Goal: Task Accomplishment & Management: Use online tool/utility

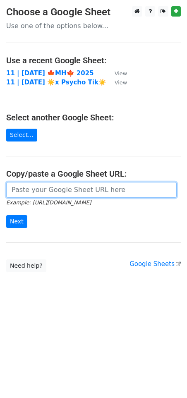
click at [59, 192] on input "url" at bounding box center [91, 190] width 171 height 16
paste input "https://docs.google.com/spreadsheets/d/1eo63uS3l114nabILIeQIWIH0hpJibQfMIC3U2Oh…"
type input "https://docs.google.com/spreadsheets/d/1eo63uS3l114nabILIeQIWIH0hpJibQfMIC3U2Oh…"
click at [6, 215] on input "Next" at bounding box center [16, 221] width 21 height 13
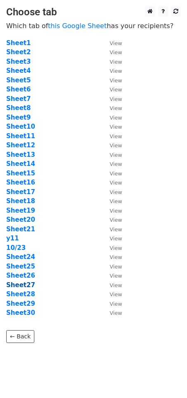
click at [24, 285] on strong "Sheet27" at bounding box center [20, 285] width 29 height 7
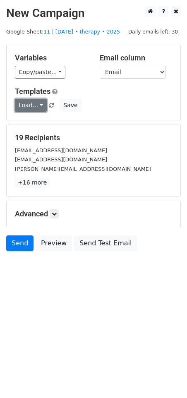
click at [32, 109] on link "Load..." at bounding box center [31, 105] width 32 height 13
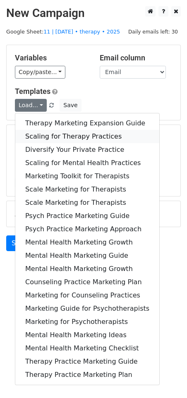
click at [67, 133] on link "Scaling for Therapy Practices" at bounding box center [87, 136] width 144 height 13
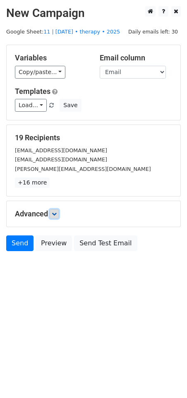
click at [55, 212] on icon at bounding box center [54, 214] width 5 height 5
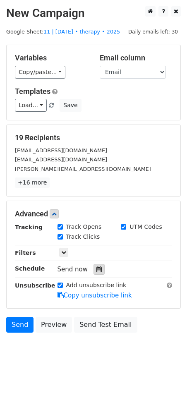
click at [96, 267] on icon at bounding box center [98, 270] width 5 height 6
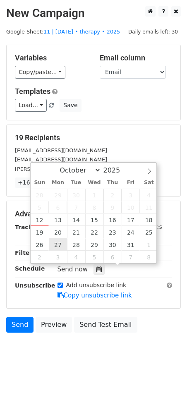
type input "2025-10-27 12:00"
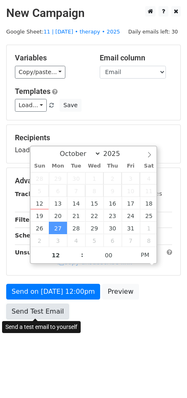
click at [54, 304] on link "Send Test Email" at bounding box center [37, 312] width 63 height 16
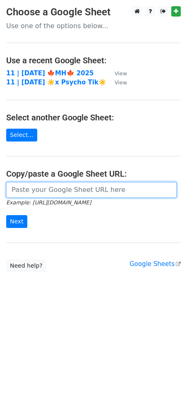
click at [85, 188] on input "url" at bounding box center [91, 190] width 171 height 16
paste input "https://docs.google.com/spreadsheets/d/1eo63uS3l114nabILIeQIWIH0hpJibQfMIC3U2Oh…"
type input "https://docs.google.com/spreadsheets/d/1eo63uS3l114nabILIeQIWIH0hpJibQfMIC3U2Oh…"
click at [6, 215] on input "Next" at bounding box center [16, 221] width 21 height 13
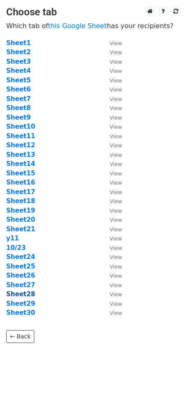
click at [19, 294] on strong "Sheet28" at bounding box center [20, 294] width 29 height 7
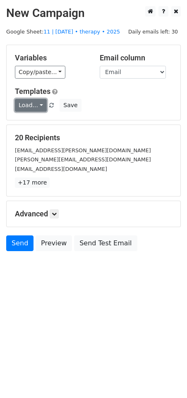
click at [32, 105] on link "Load..." at bounding box center [31, 105] width 32 height 13
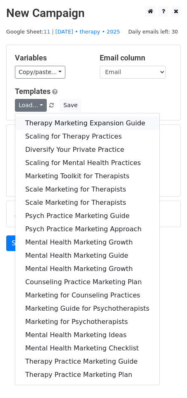
click at [55, 127] on link "Therapy Marketing Expansion Guide" at bounding box center [87, 123] width 144 height 13
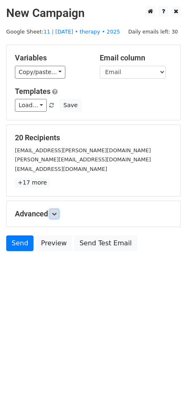
click at [57, 212] on icon at bounding box center [54, 214] width 5 height 5
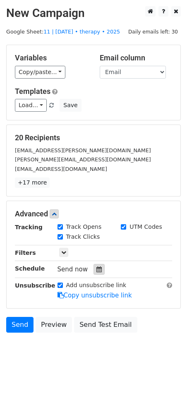
click at [94, 264] on div "Send now" at bounding box center [106, 269] width 97 height 11
click at [96, 269] on icon at bounding box center [98, 270] width 5 height 6
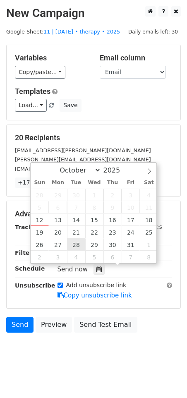
type input "2025-10-28 12:00"
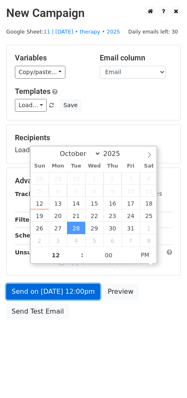
click at [72, 292] on link "Send on Oct 28 at 12:00pm" at bounding box center [53, 292] width 94 height 16
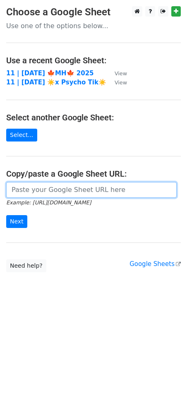
click at [51, 188] on input "url" at bounding box center [91, 190] width 171 height 16
paste input "https://docs.google.com/spreadsheets/d/1eo63uS3l114nabILIeQIWIH0hpJibQfMIC3U2Oh…"
type input "https://docs.google.com/spreadsheets/d/1eo63uS3l114nabILIeQIWIH0hpJibQfMIC3U2Oh…"
click at [6, 215] on input "Next" at bounding box center [16, 221] width 21 height 13
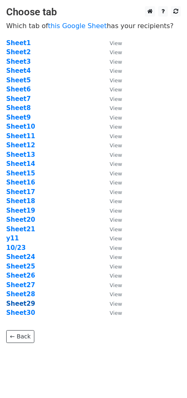
click at [23, 303] on strong "Sheet29" at bounding box center [20, 303] width 29 height 7
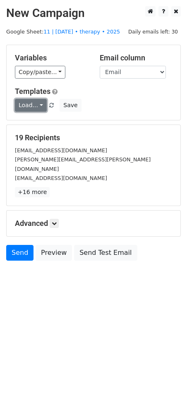
click at [31, 105] on link "Load..." at bounding box center [31, 105] width 32 height 13
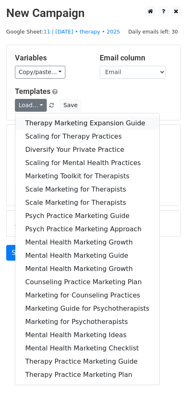
click at [45, 119] on link "Therapy Marketing Expansion Guide" at bounding box center [87, 123] width 144 height 13
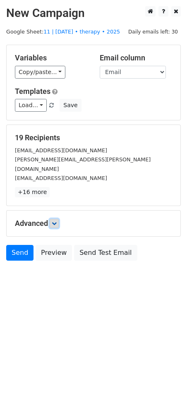
click at [58, 219] on link at bounding box center [54, 223] width 9 height 9
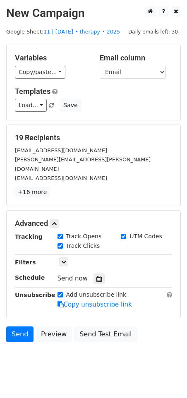
click at [96, 273] on div "Send now" at bounding box center [106, 278] width 97 height 11
click at [96, 276] on icon at bounding box center [98, 279] width 5 height 6
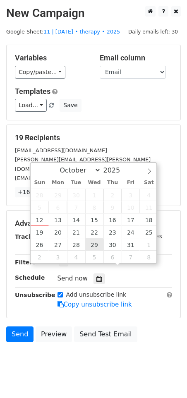
type input "2025-10-29 12:00"
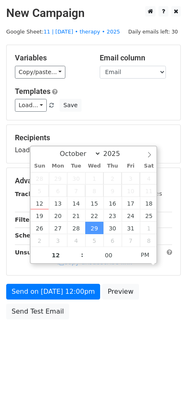
click at [81, 279] on form "Variables Copy/paste... {{Name}} {{Email}} Email column Name Email Templates Lo…" at bounding box center [93, 184] width 175 height 279
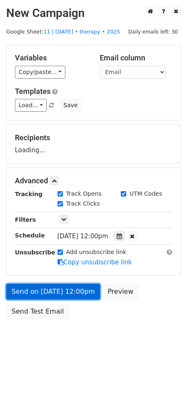
click at [70, 298] on form "Variables Copy/paste... {{Name}} {{Email}} Email column Name Email Templates Lo…" at bounding box center [93, 184] width 175 height 279
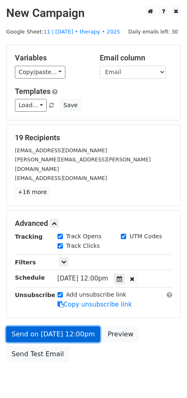
click at [14, 327] on link "Send on Oct 29 at 12:00pm" at bounding box center [53, 335] width 94 height 16
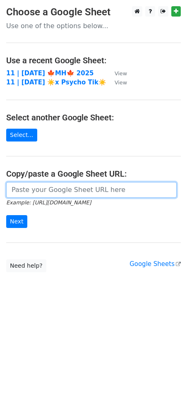
click at [75, 193] on input "url" at bounding box center [91, 190] width 171 height 16
paste input "[URL][DOMAIN_NAME]"
type input "[URL][DOMAIN_NAME]"
click at [6, 215] on input "Next" at bounding box center [16, 221] width 21 height 13
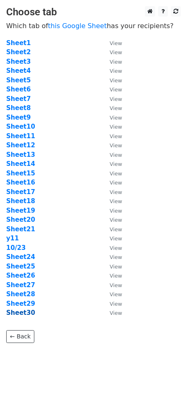
click at [29, 315] on strong "Sheet30" at bounding box center [20, 312] width 29 height 7
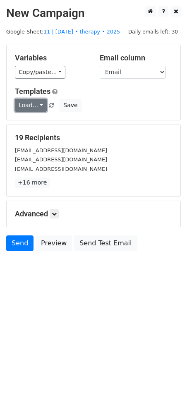
click at [29, 101] on link "Load..." at bounding box center [31, 105] width 32 height 13
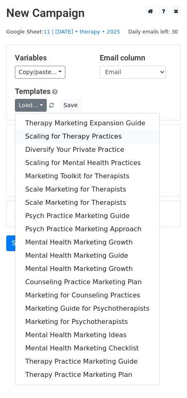
click at [53, 130] on link "Scaling for Therapy Practices" at bounding box center [87, 136] width 144 height 13
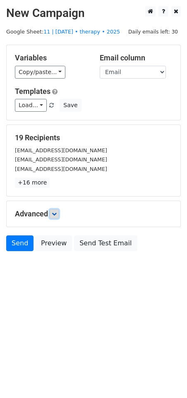
click at [55, 212] on icon at bounding box center [54, 214] width 5 height 5
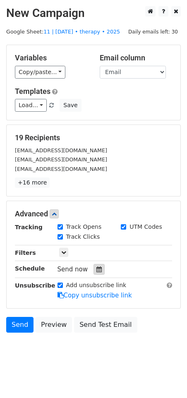
click at [96, 267] on icon at bounding box center [98, 270] width 5 height 6
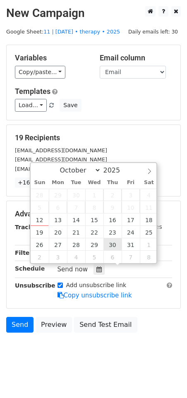
type input "2025-10-30 12:00"
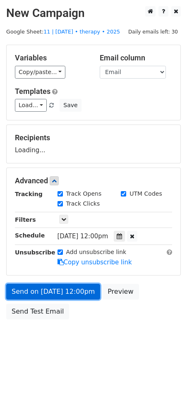
click at [66, 293] on link "Send on Oct 30 at 12:00pm" at bounding box center [53, 292] width 94 height 16
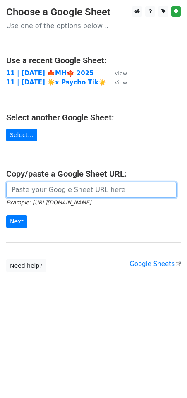
click at [70, 184] on input "url" at bounding box center [91, 190] width 171 height 16
paste input "[URL][DOMAIN_NAME]"
type input "https://docs.google.com/spreadsheets/d/1eo63uS3l114nabILIeQIWIH0hpJibQfMIC3U2Oh…"
click at [6, 215] on input "Next" at bounding box center [16, 221] width 21 height 13
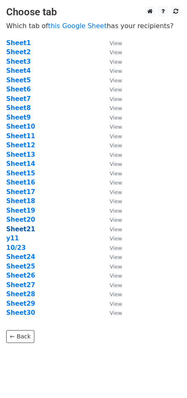
click at [16, 226] on strong "Sheet21" at bounding box center [20, 229] width 29 height 7
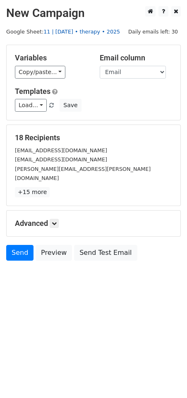
click at [72, 30] on link "11 | [DATE] • therapy • 2025" at bounding box center [81, 32] width 77 height 6
click at [39, 105] on link "Load..." at bounding box center [31, 105] width 32 height 13
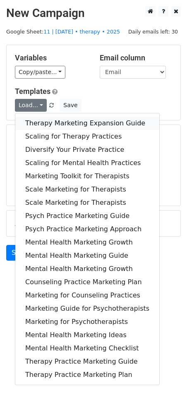
click at [54, 120] on link "Therapy Marketing Expansion Guide" at bounding box center [87, 123] width 144 height 13
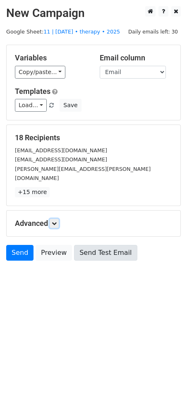
drag, startPoint x: 57, startPoint y: 210, endPoint x: 86, endPoint y: 260, distance: 57.9
click at [57, 219] on link at bounding box center [54, 223] width 9 height 9
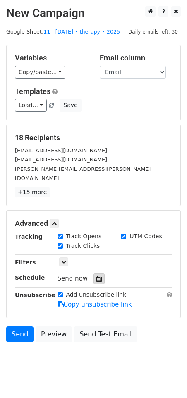
click at [96, 276] on icon at bounding box center [98, 279] width 5 height 6
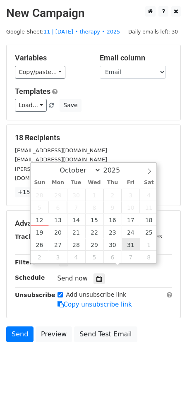
type input "2025-10-31 12:00"
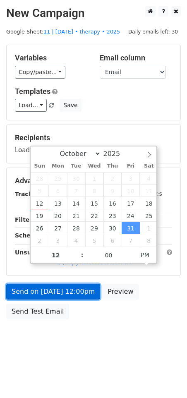
click at [63, 289] on link "Send on Oct 31 at 12:00pm" at bounding box center [53, 292] width 94 height 16
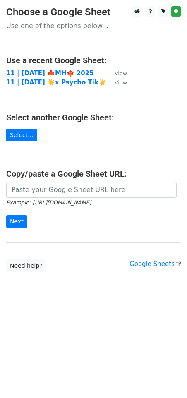
click at [73, 197] on form "Example: [URL][DOMAIN_NAME] Next" at bounding box center [93, 205] width 175 height 46
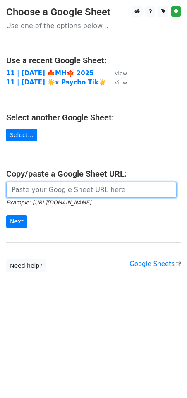
click at [63, 193] on input "url" at bounding box center [91, 190] width 171 height 16
paste input "https://docs.google.com/spreadsheets/d/1eo63uS3l114nabILIeQIWIH0hpJibQfMIC3U2Oh…"
type input "https://docs.google.com/spreadsheets/d/1eo63uS3l114nabILIeQIWIH0hpJibQfMIC3U2Oh…"
click at [6, 215] on input "Next" at bounding box center [16, 221] width 21 height 13
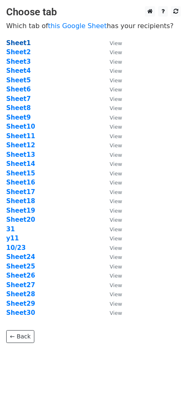
click at [19, 43] on strong "Sheet1" at bounding box center [18, 42] width 24 height 7
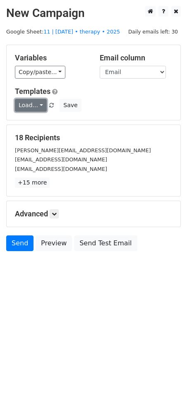
click at [33, 108] on link "Load..." at bounding box center [31, 105] width 32 height 13
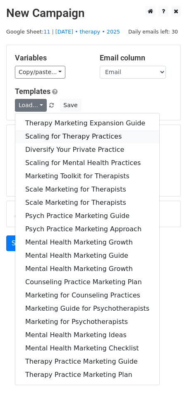
click at [56, 139] on link "Scaling for Therapy Practices" at bounding box center [87, 136] width 144 height 13
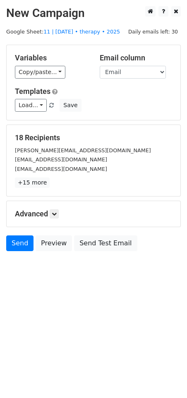
click at [56, 219] on div "Advanced Tracking Track Opens UTM Codes Track Clicks Filters Only include sprea…" at bounding box center [94, 214] width 174 height 26
click at [59, 213] on link at bounding box center [54, 214] width 9 height 9
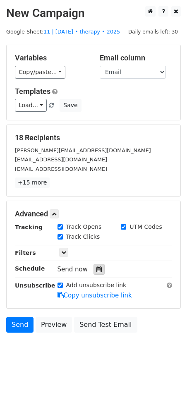
click at [94, 272] on div at bounding box center [99, 269] width 11 height 11
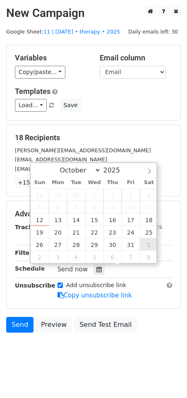
type input "[DATE] 12:00"
select select "10"
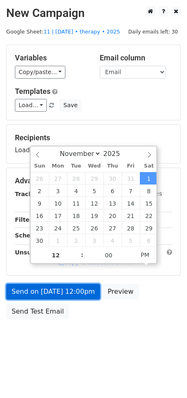
click at [78, 289] on link "Send on [DATE] 12:00pm" at bounding box center [53, 292] width 94 height 16
